Goal: Navigation & Orientation: Find specific page/section

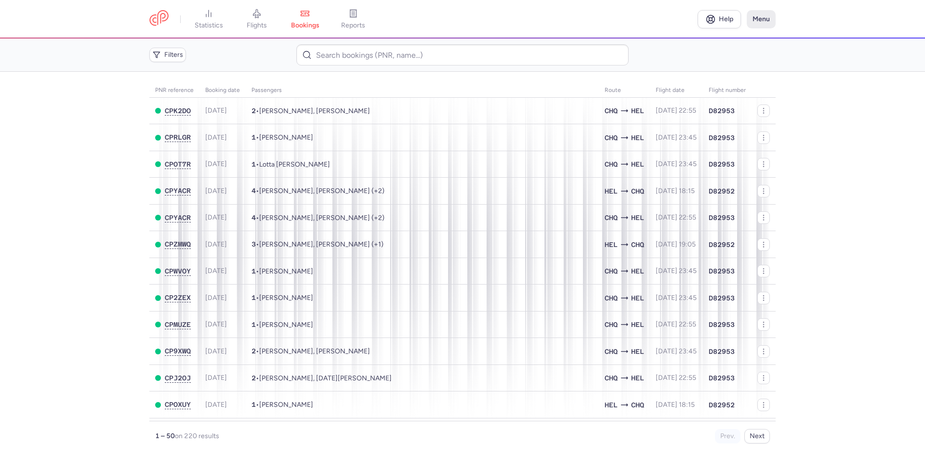
click at [763, 15] on button "Menu" at bounding box center [760, 19] width 29 height 18
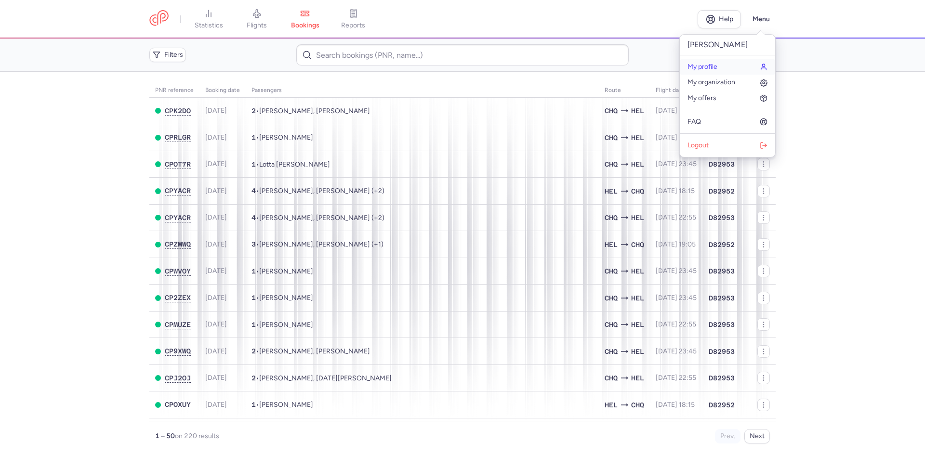
click at [712, 64] on span "My profile" at bounding box center [702, 67] width 30 height 8
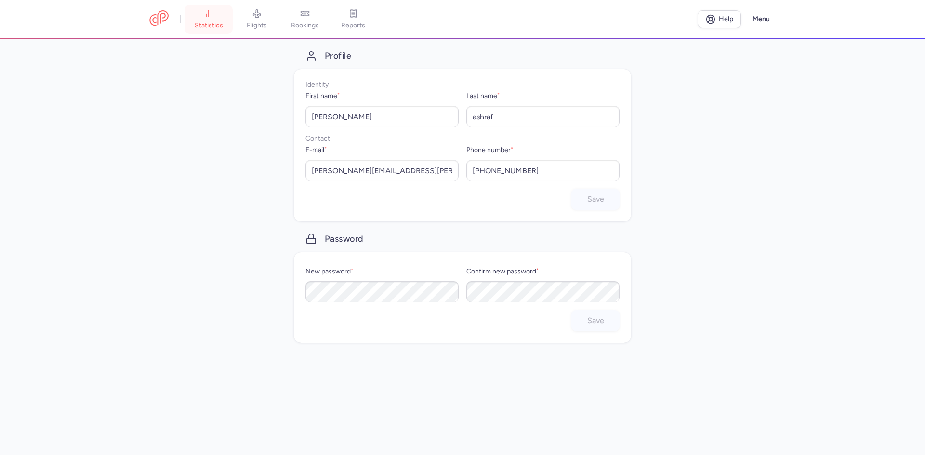
click at [210, 18] on link "statistics" at bounding box center [208, 19] width 48 height 21
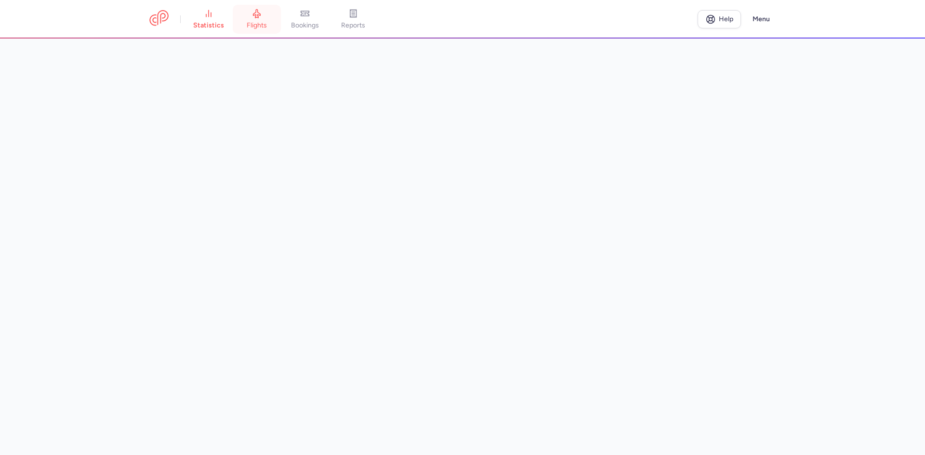
click at [260, 10] on icon at bounding box center [256, 14] width 7 height 9
